Goal: Obtain resource: Obtain resource

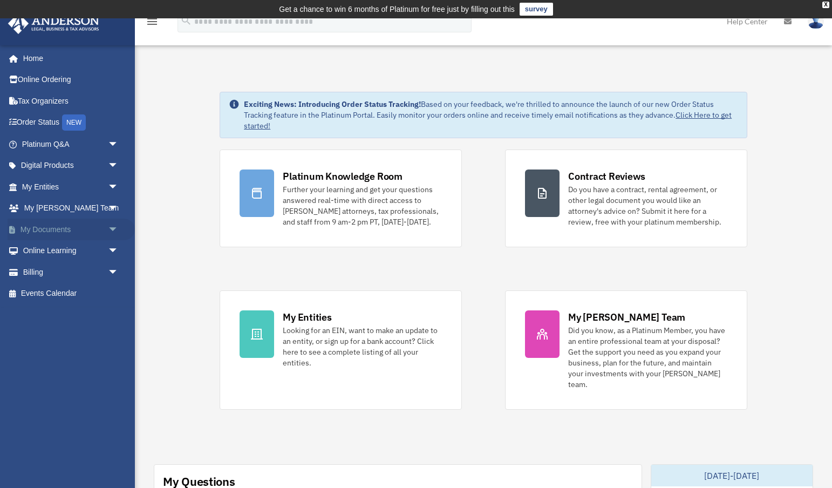
click at [108, 228] on span "arrow_drop_down" at bounding box center [119, 229] width 22 height 22
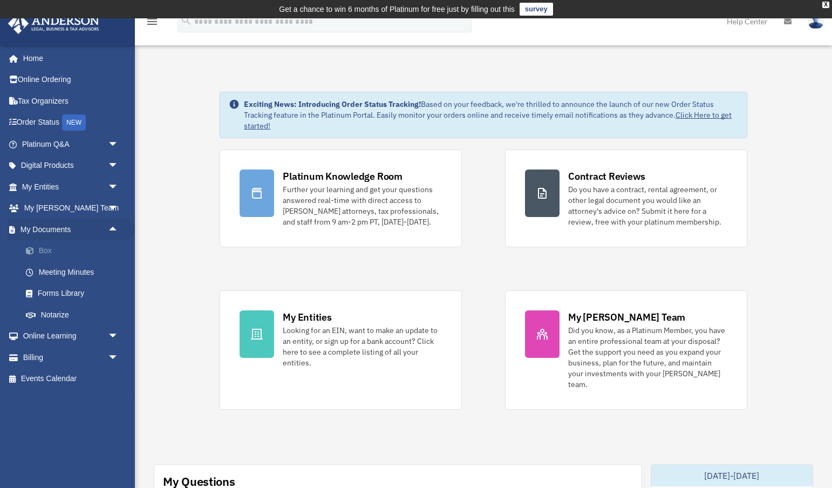
click at [44, 249] on link "Box" at bounding box center [75, 251] width 120 height 22
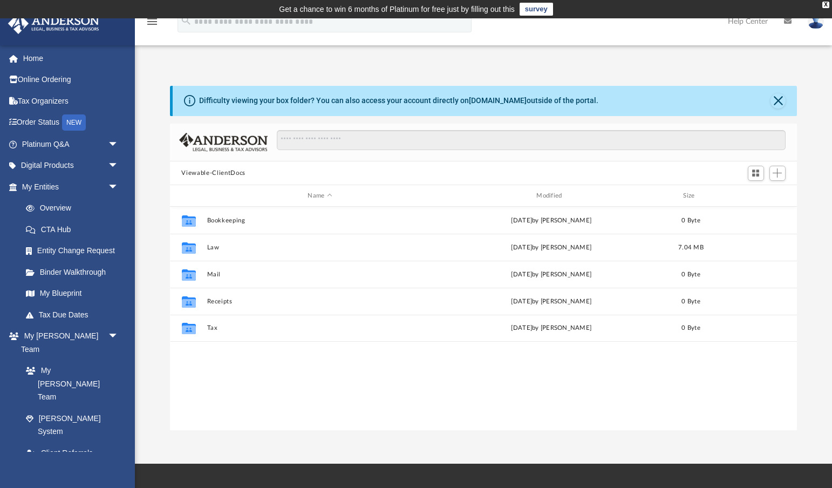
scroll to position [245, 627]
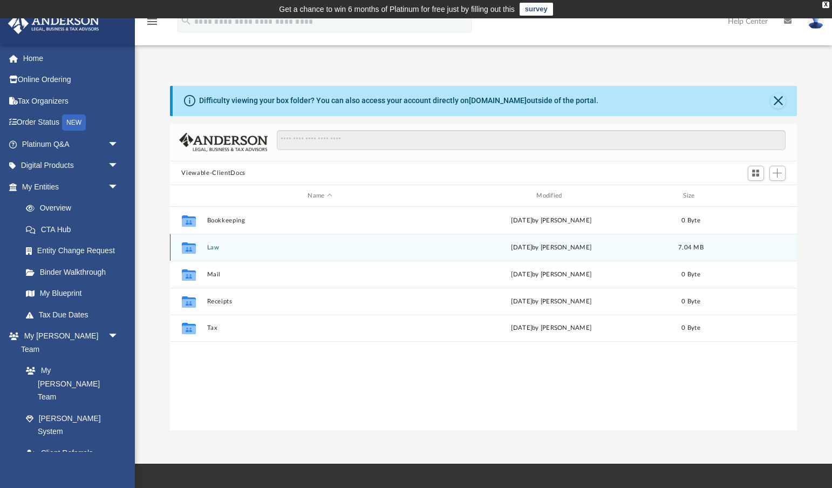
click at [215, 245] on button "Law" at bounding box center [320, 247] width 227 height 7
click at [256, 251] on div "Collaborated Folder [STREET_ADDRESS], LLC [DATE] by ABA_NEST_APP 251.78 KB" at bounding box center [483, 247] width 627 height 27
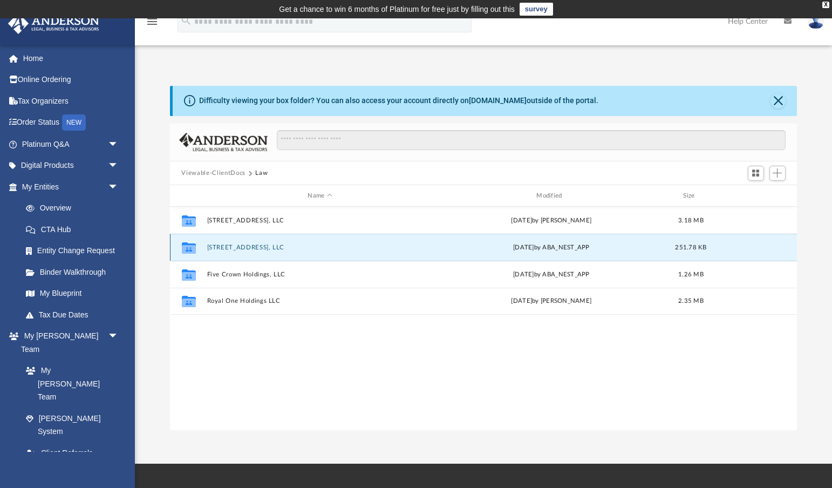
click at [255, 246] on button "[STREET_ADDRESS], LLC" at bounding box center [320, 247] width 227 height 7
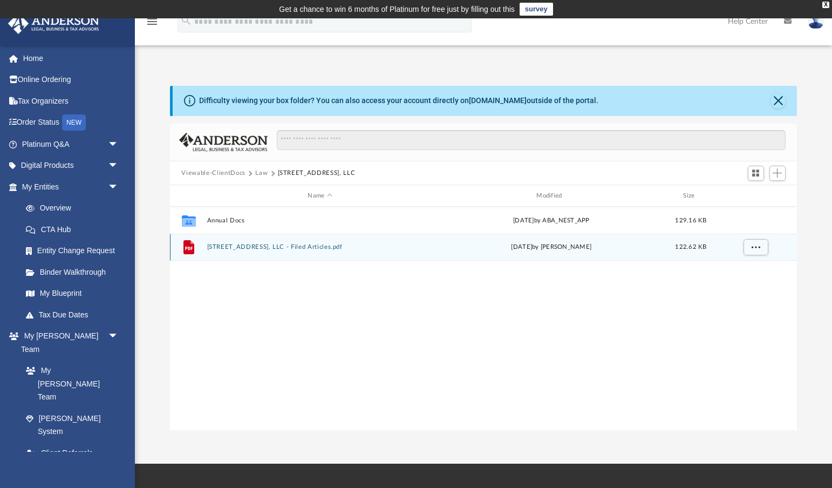
click at [280, 247] on button "[STREET_ADDRESS], LLC - Filed Articles.pdf" at bounding box center [320, 247] width 227 height 7
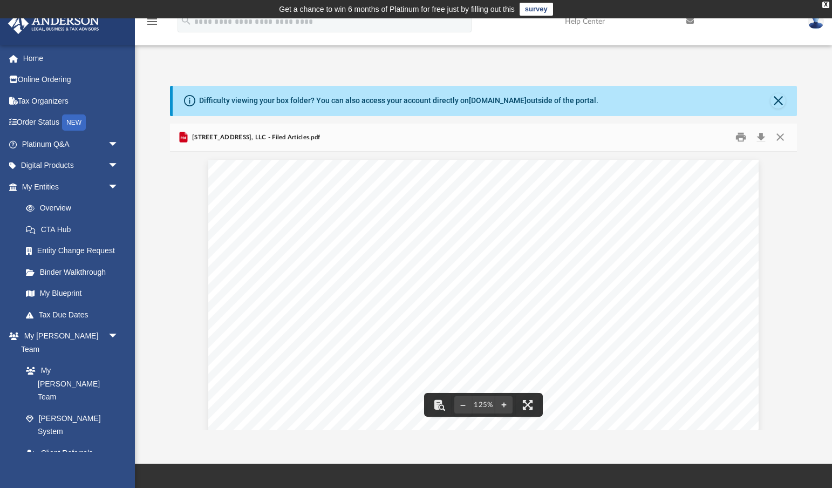
scroll to position [0, 0]
click at [782, 136] on button "Close" at bounding box center [779, 137] width 19 height 17
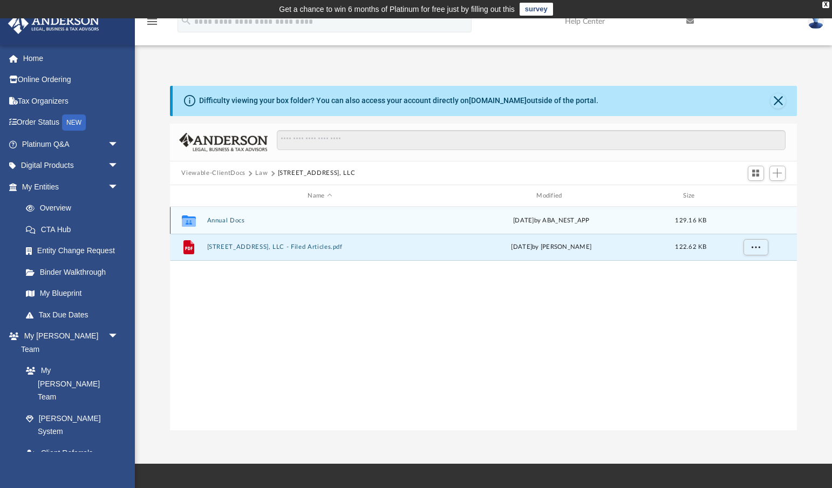
click at [221, 220] on button "Annual Docs" at bounding box center [320, 220] width 227 height 7
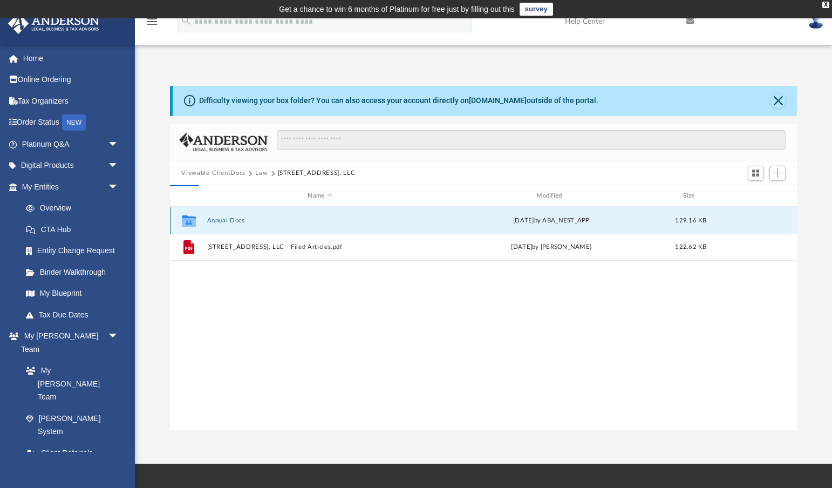
click at [221, 220] on button "Annual Docs" at bounding box center [320, 220] width 227 height 7
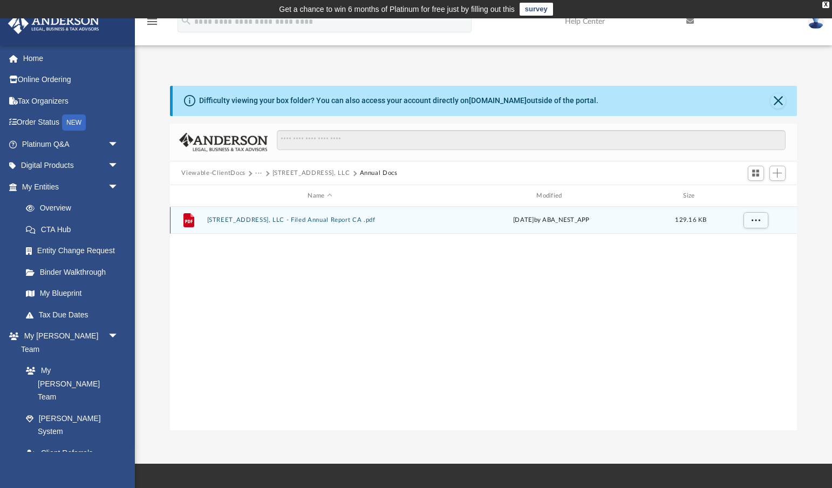
click at [239, 221] on button "[STREET_ADDRESS], LLC - Filed Annual Report CA .pdf" at bounding box center [320, 220] width 227 height 7
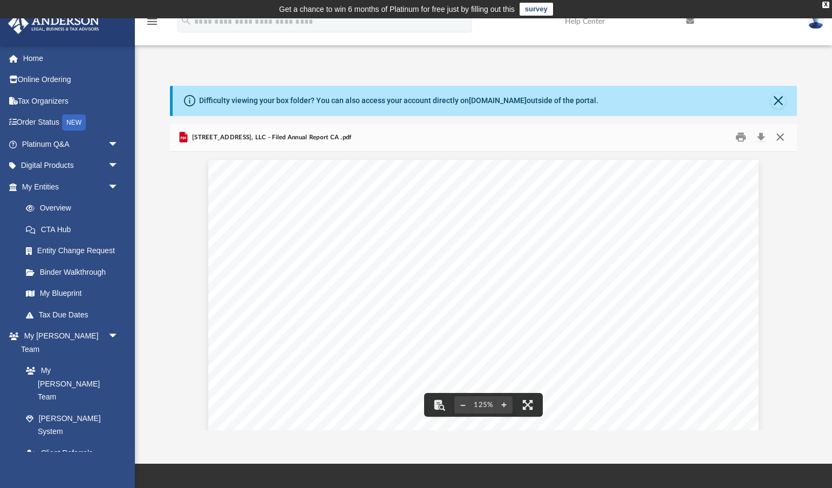
click at [782, 134] on button "Close" at bounding box center [779, 137] width 19 height 17
